Goal: Transaction & Acquisition: Purchase product/service

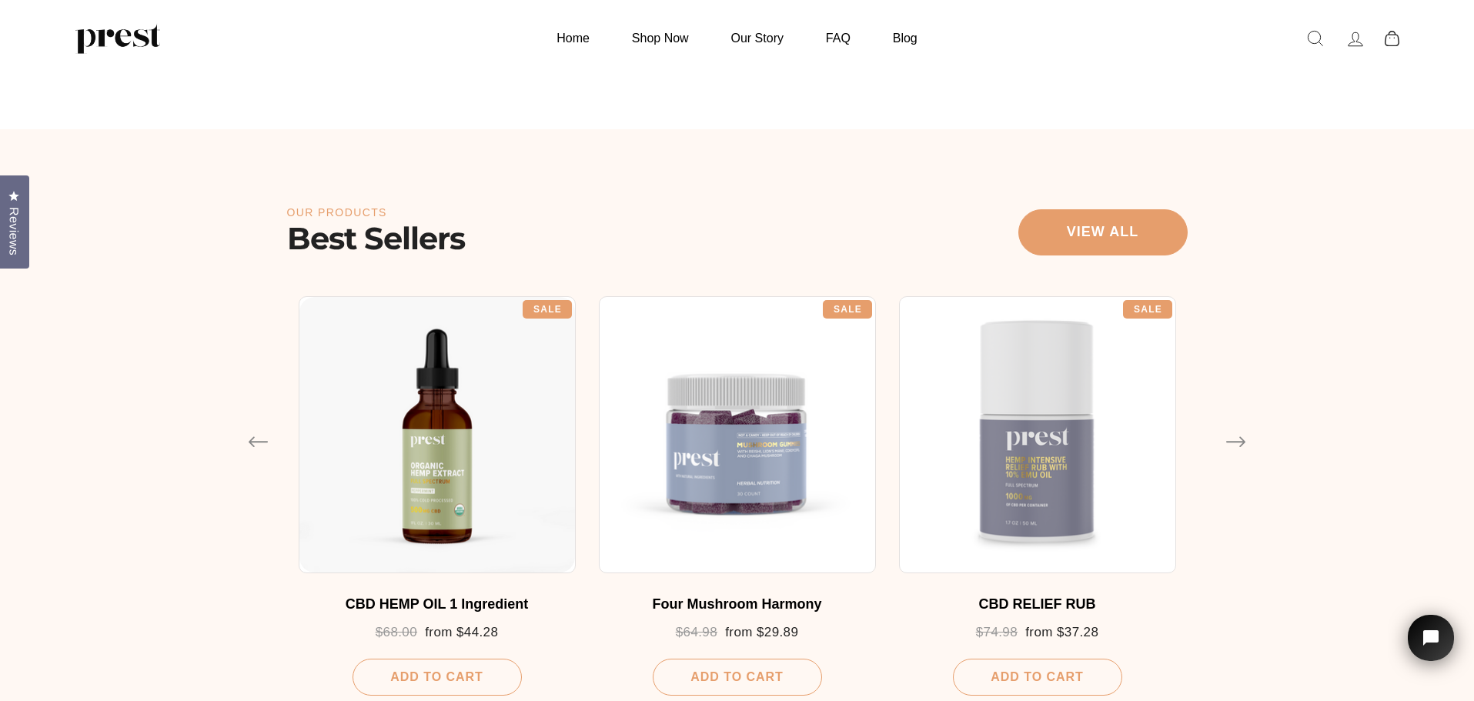
scroll to position [693, 0]
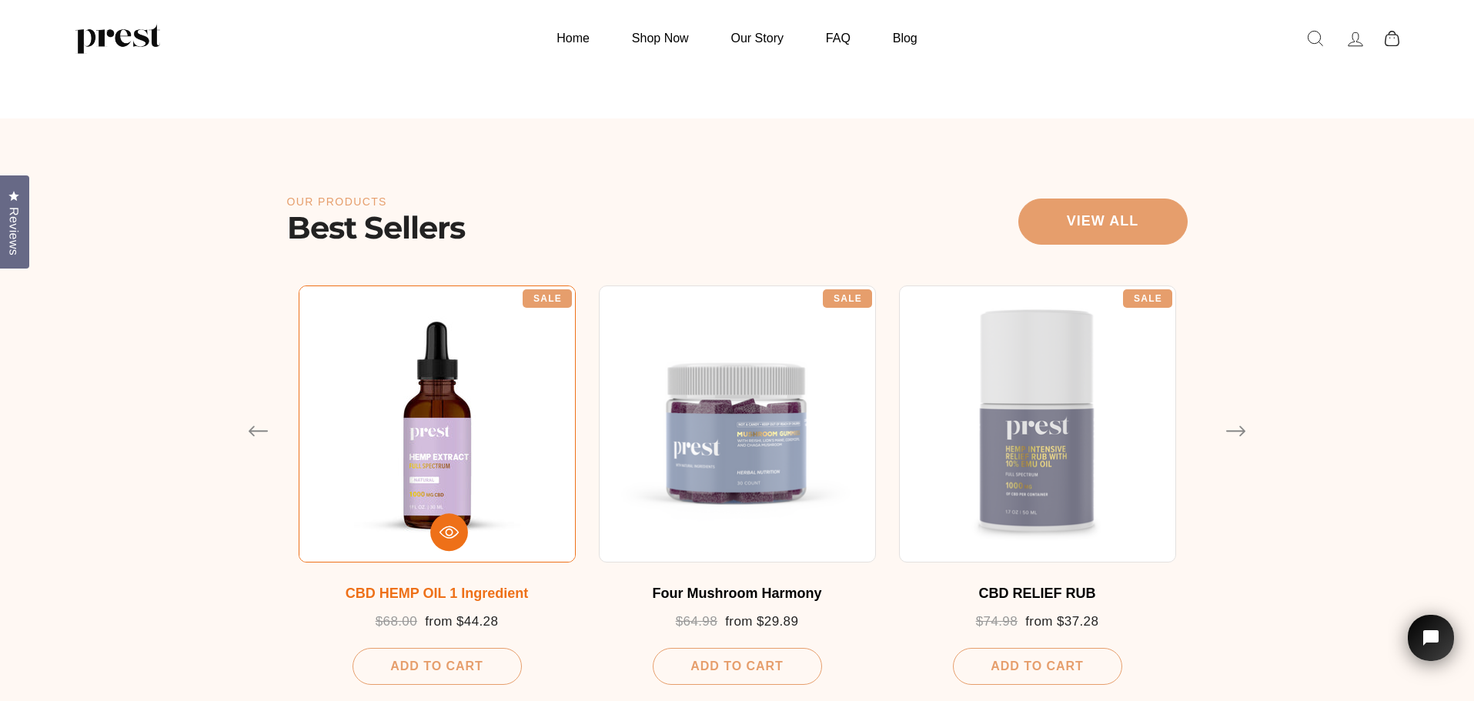
click at [456, 401] on div at bounding box center [437, 424] width 277 height 277
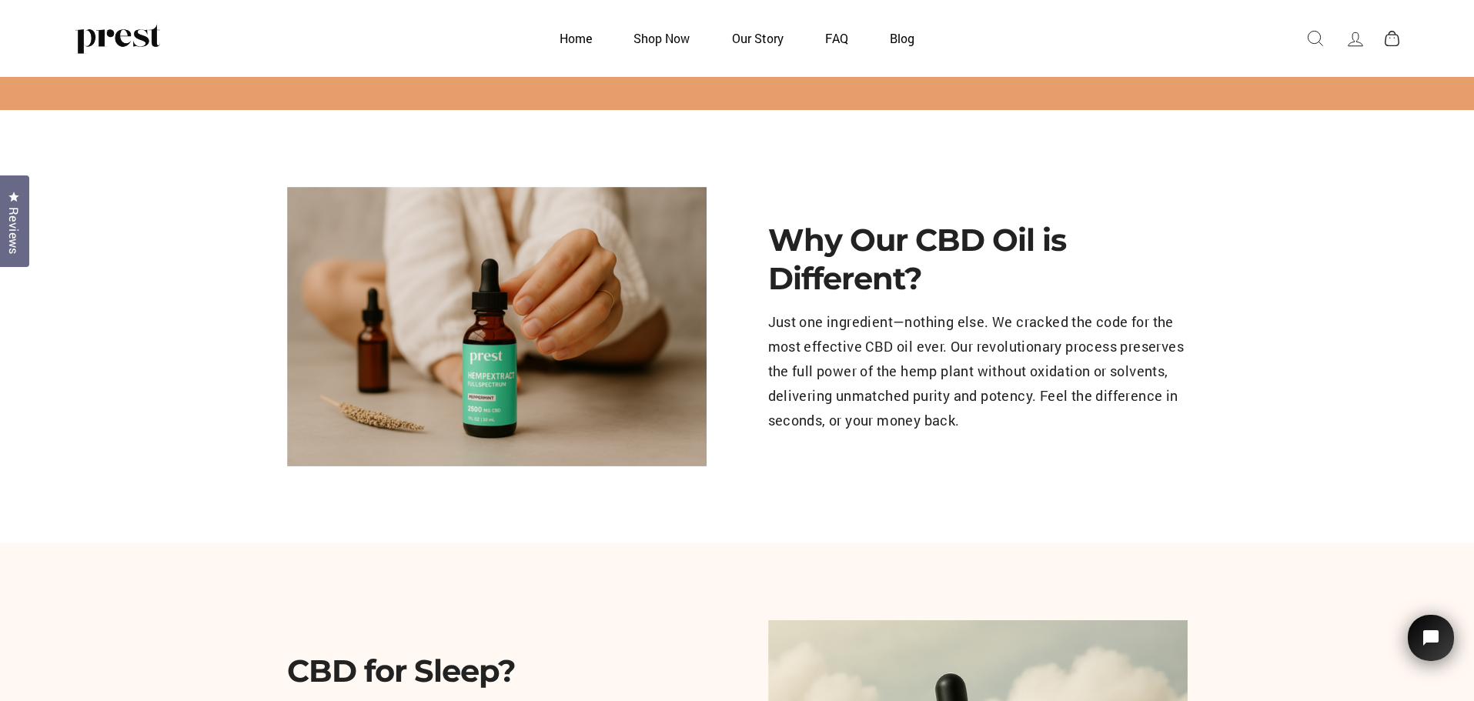
scroll to position [1155, 0]
